Goal: Navigation & Orientation: Find specific page/section

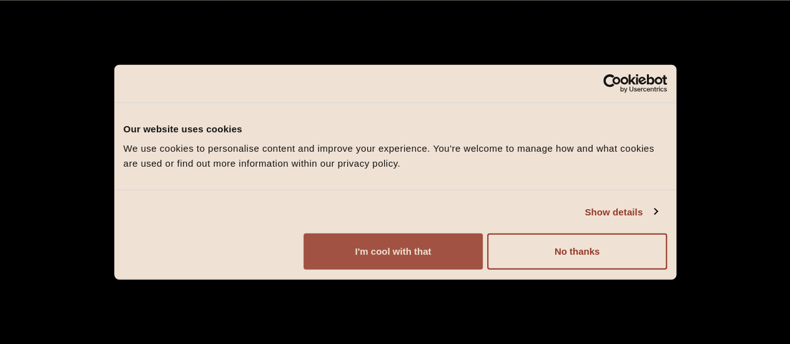
click at [483, 254] on button "I'm cool with that" at bounding box center [392, 252] width 179 height 36
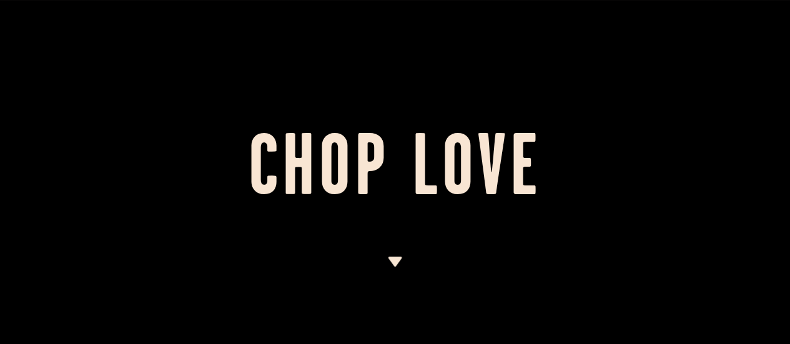
click at [392, 262] on img at bounding box center [395, 262] width 16 height 10
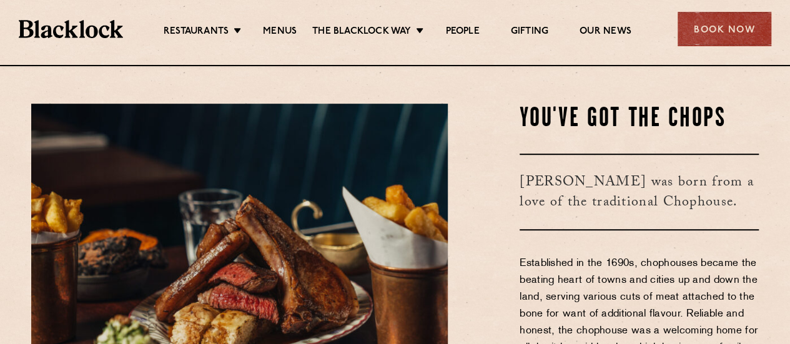
scroll to position [279, 0]
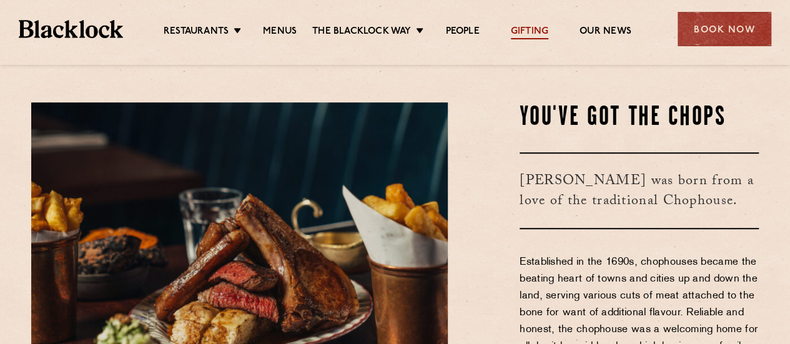
click at [520, 28] on link "Gifting" at bounding box center [529, 33] width 37 height 14
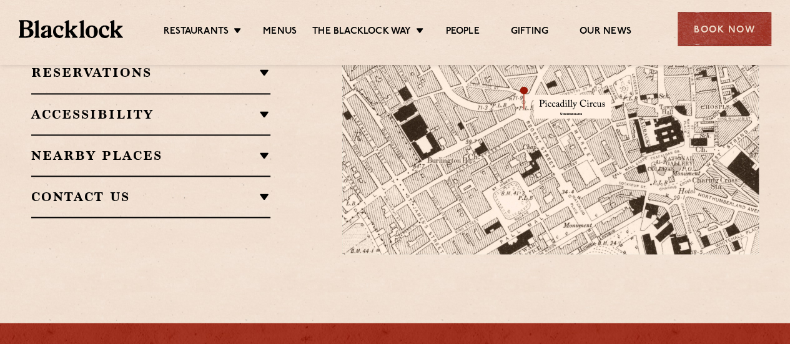
scroll to position [920, 0]
